Goal: Information Seeking & Learning: Find specific page/section

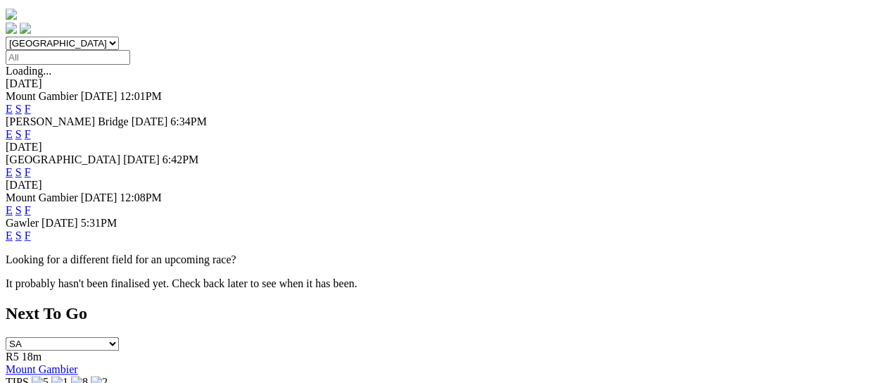
scroll to position [211, 0]
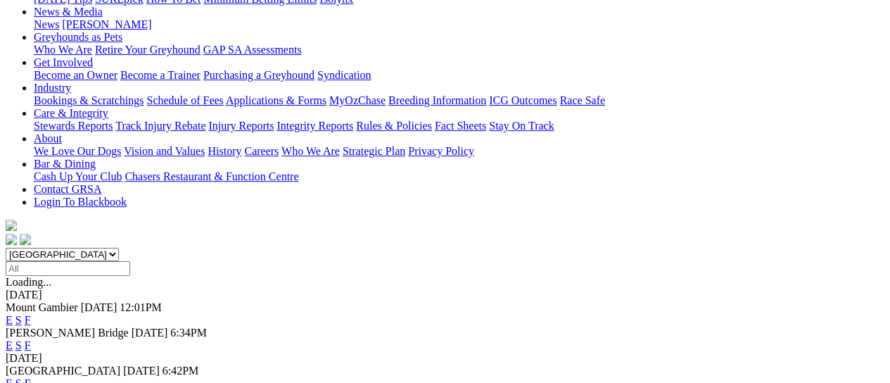
click at [31, 377] on link "F" at bounding box center [28, 383] width 6 height 12
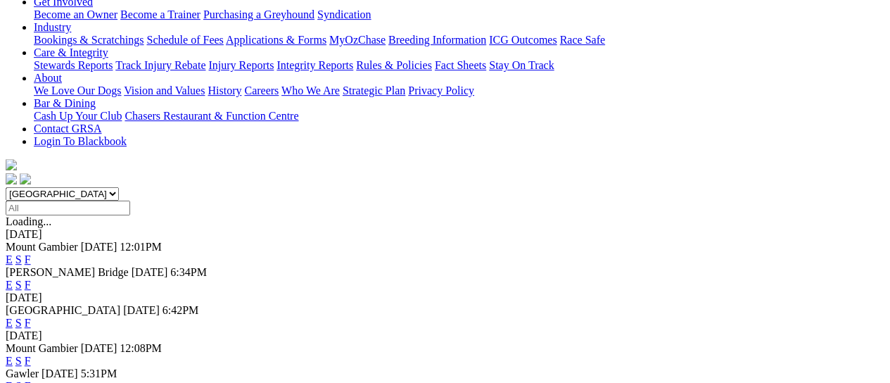
scroll to position [281, 0]
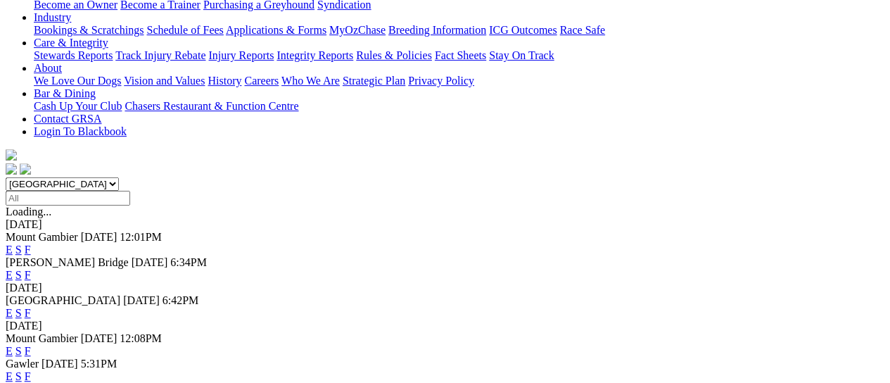
click at [31, 370] on link "F" at bounding box center [28, 376] width 6 height 12
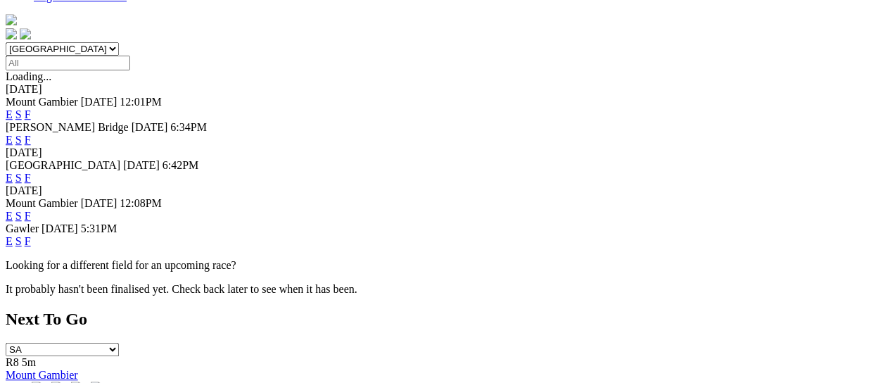
scroll to position [281, 0]
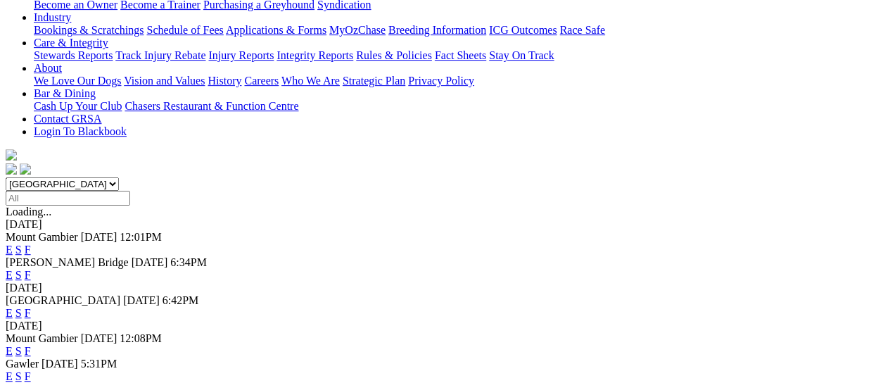
click at [31, 345] on link "F" at bounding box center [28, 351] width 6 height 12
